Goal: Book appointment/travel/reservation

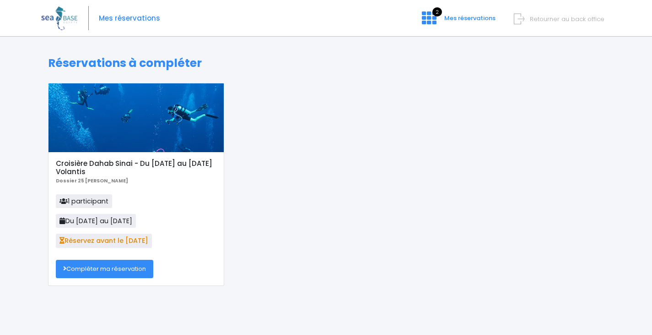
click at [94, 268] on link "Compléter ma réservation" at bounding box center [105, 269] width 98 height 18
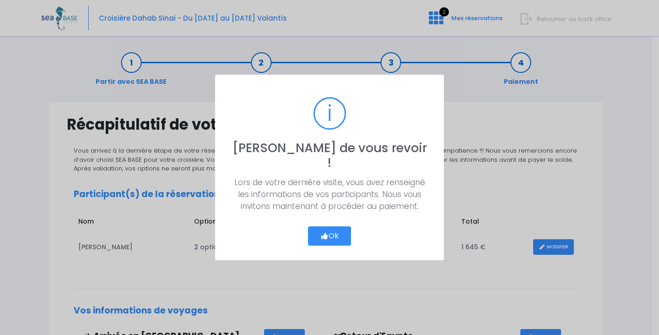
click at [331, 226] on button "Ok" at bounding box center [329, 235] width 43 height 19
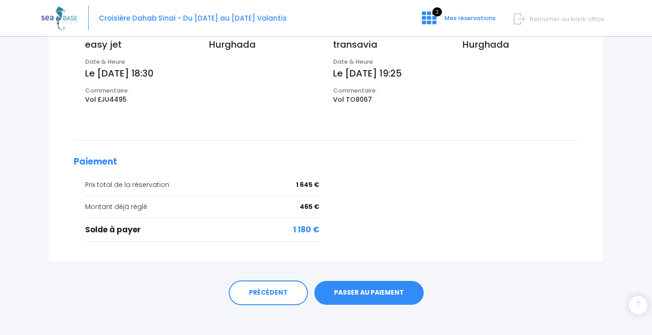
scroll to position [334, 0]
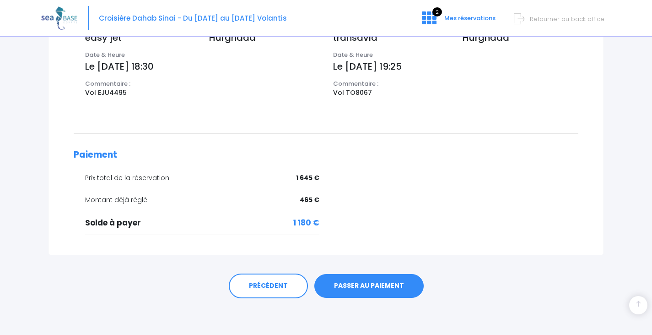
click at [359, 290] on link "PASSER AU PAIEMENT" at bounding box center [369, 286] width 109 height 24
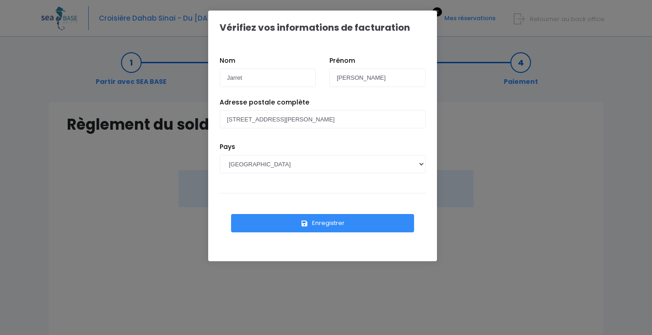
click at [315, 224] on button "Enregistrer" at bounding box center [322, 223] width 183 height 18
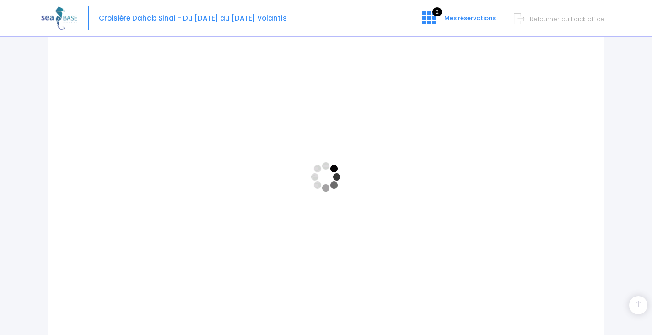
scroll to position [229, 0]
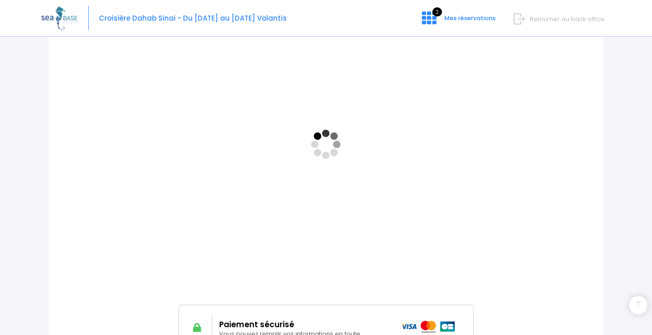
click at [563, 18] on span "Retourner au back office" at bounding box center [567, 19] width 75 height 9
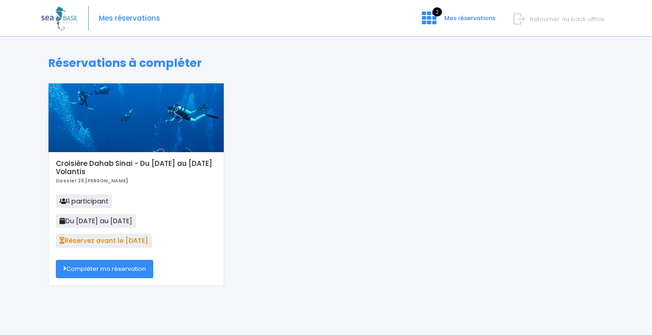
click at [131, 270] on link "Compléter ma réservation" at bounding box center [105, 269] width 98 height 18
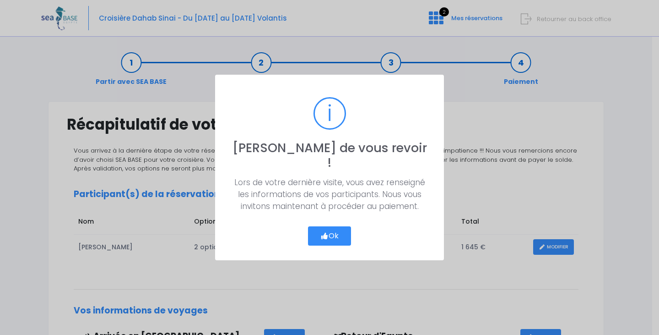
click at [328, 234] on button "Ok" at bounding box center [329, 235] width 43 height 19
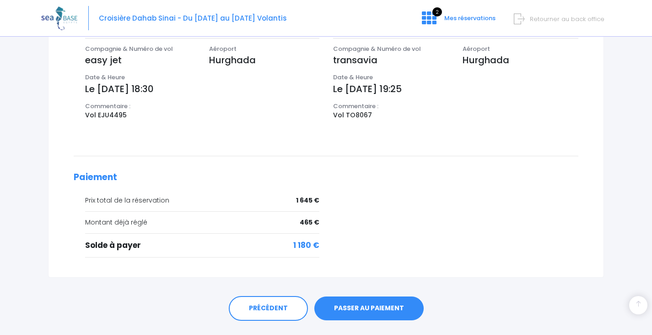
scroll to position [334, 0]
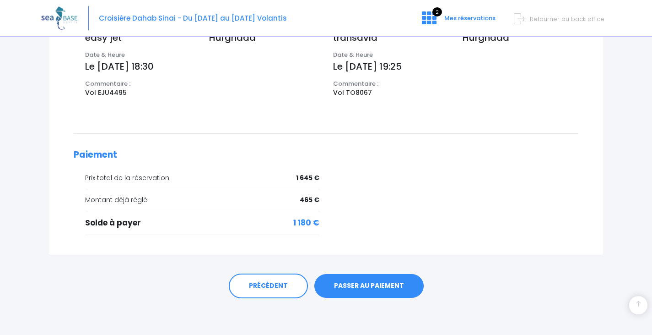
click at [380, 288] on link "PASSER AU PAIEMENT" at bounding box center [369, 286] width 109 height 24
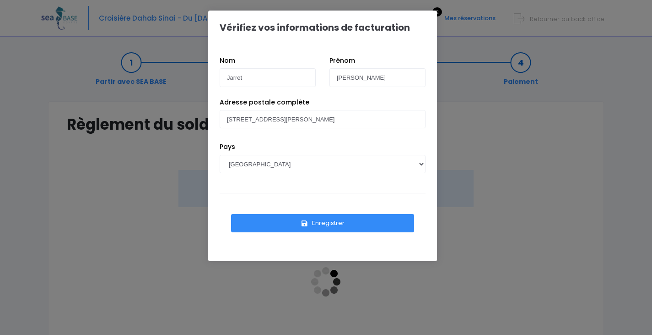
click at [344, 226] on button "Enregistrer" at bounding box center [322, 223] width 183 height 18
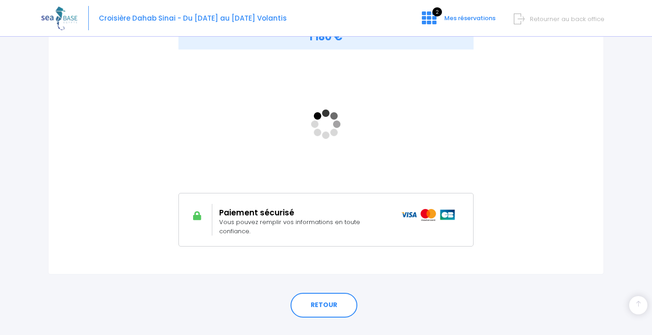
scroll to position [176, 0]
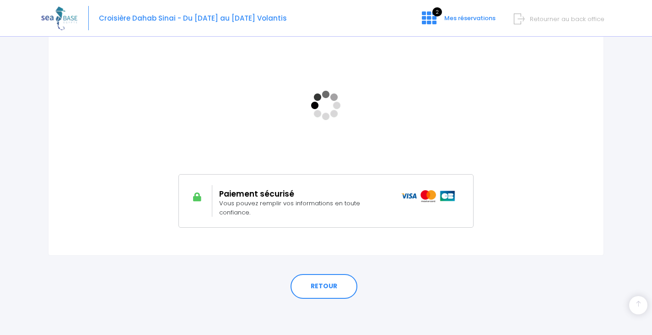
click at [570, 17] on span "Retourner au back office" at bounding box center [567, 19] width 75 height 9
